Goal: Browse casually: Explore the website without a specific task or goal

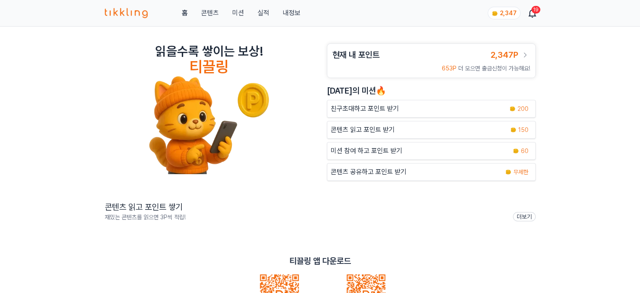
scroll to position [84, 0]
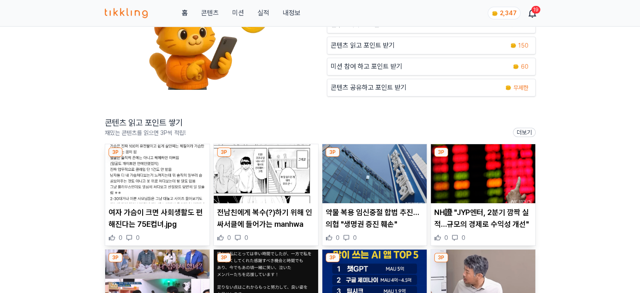
click at [143, 183] on img at bounding box center [157, 173] width 104 height 59
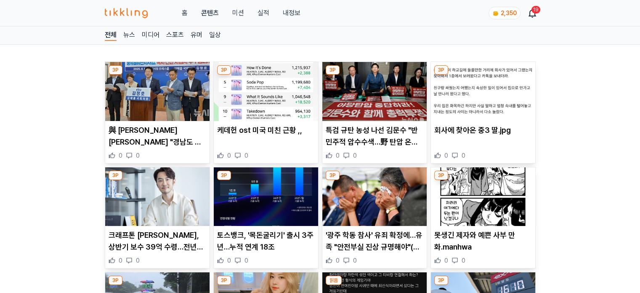
click at [152, 79] on img at bounding box center [157, 91] width 104 height 59
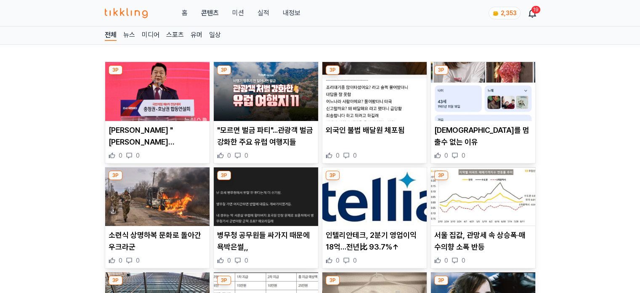
click at [141, 89] on img at bounding box center [157, 91] width 104 height 59
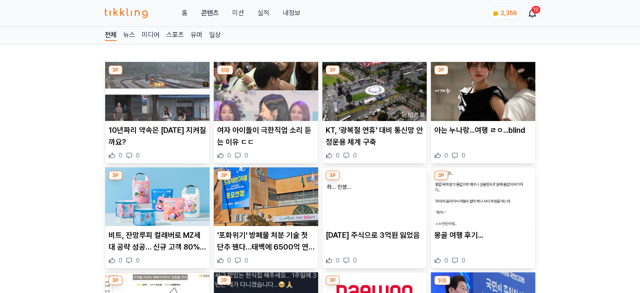
click at [259, 90] on img at bounding box center [266, 91] width 104 height 59
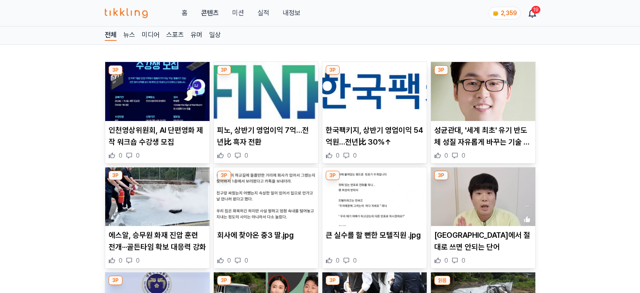
click at [157, 96] on img at bounding box center [157, 91] width 104 height 59
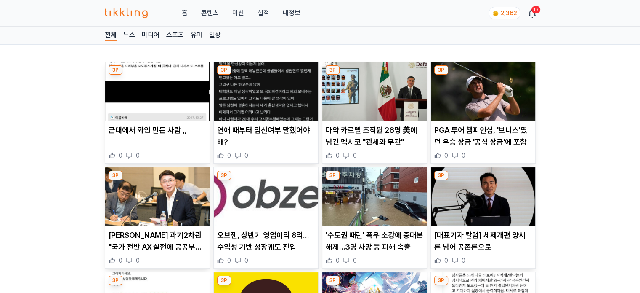
click at [272, 84] on img at bounding box center [266, 91] width 104 height 59
